Goal: Check status: Check status

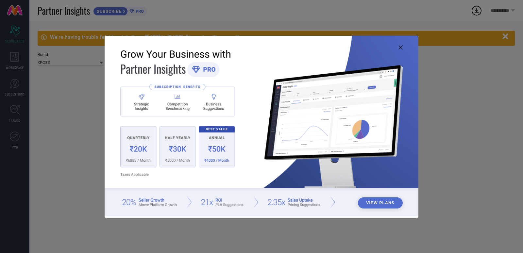
type input "All"
click at [400, 48] on icon at bounding box center [401, 47] width 4 height 4
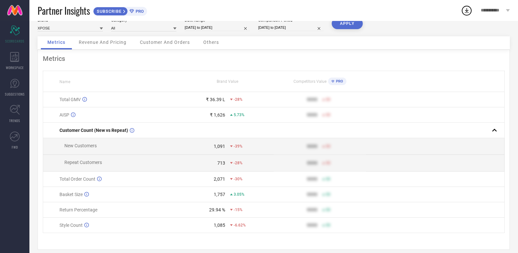
scroll to position [44, 0]
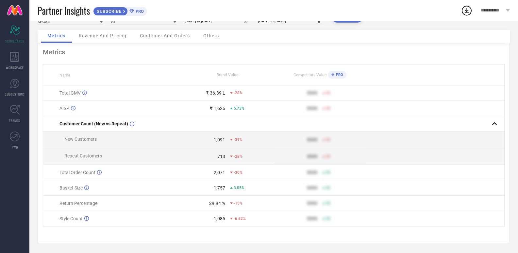
drag, startPoint x: 351, startPoint y: 93, endPoint x: 312, endPoint y: 94, distance: 38.9
click at [350, 93] on td "9999 50" at bounding box center [319, 92] width 92 height 15
click at [332, 73] on icon at bounding box center [332, 74] width 3 height 3
click at [337, 73] on span "PRO" at bounding box center [338, 75] width 9 height 4
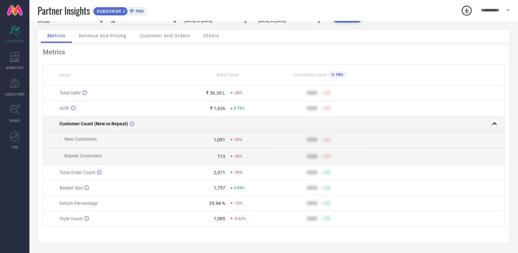
click at [494, 120] on rect at bounding box center [494, 123] width 9 height 9
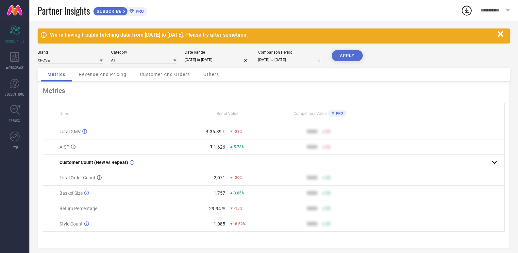
scroll to position [0, 0]
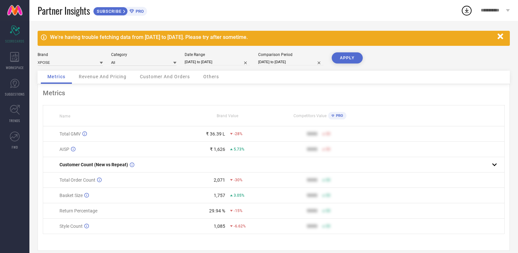
click at [14, 14] on link at bounding box center [14, 10] width 29 height 21
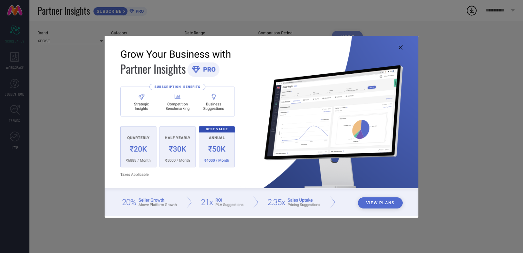
type input "All"
